Goal: Find contact information: Obtain details needed to contact an individual or organization

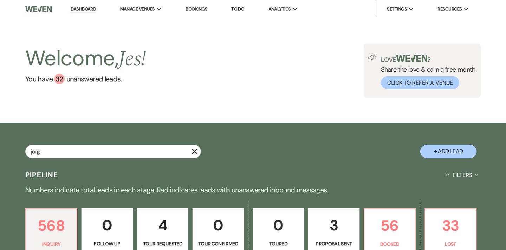
type input "[PERSON_NAME]"
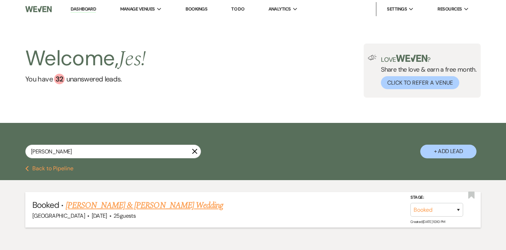
drag, startPoint x: 0, startPoint y: 0, endPoint x: 157, endPoint y: 203, distance: 256.4
click at [157, 203] on link "[PERSON_NAME] & [PERSON_NAME] Wedding" at bounding box center [145, 205] width 158 height 13
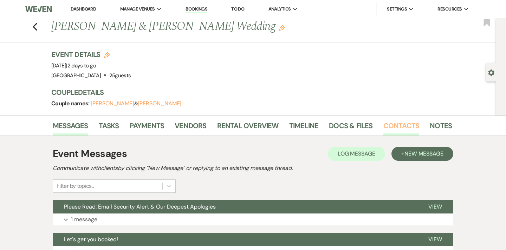
click at [408, 123] on link "Contacts" at bounding box center [402, 127] width 36 height 15
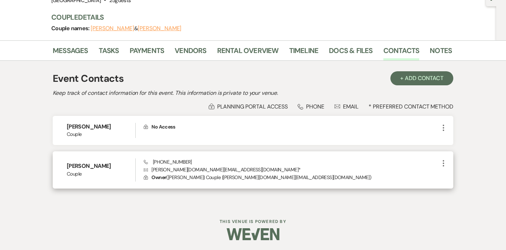
scroll to position [75, 0]
drag, startPoint x: 221, startPoint y: 170, endPoint x: 152, endPoint y: 170, distance: 69.3
click at [152, 170] on p "Envelope [PERSON_NAME][DOMAIN_NAME][EMAIL_ADDRESS][DOMAIN_NAME] *" at bounding box center [292, 170] width 296 height 8
copy p "[PERSON_NAME][DOMAIN_NAME][EMAIL_ADDRESS][DOMAIN_NAME]"
